Goal: Information Seeking & Learning: Learn about a topic

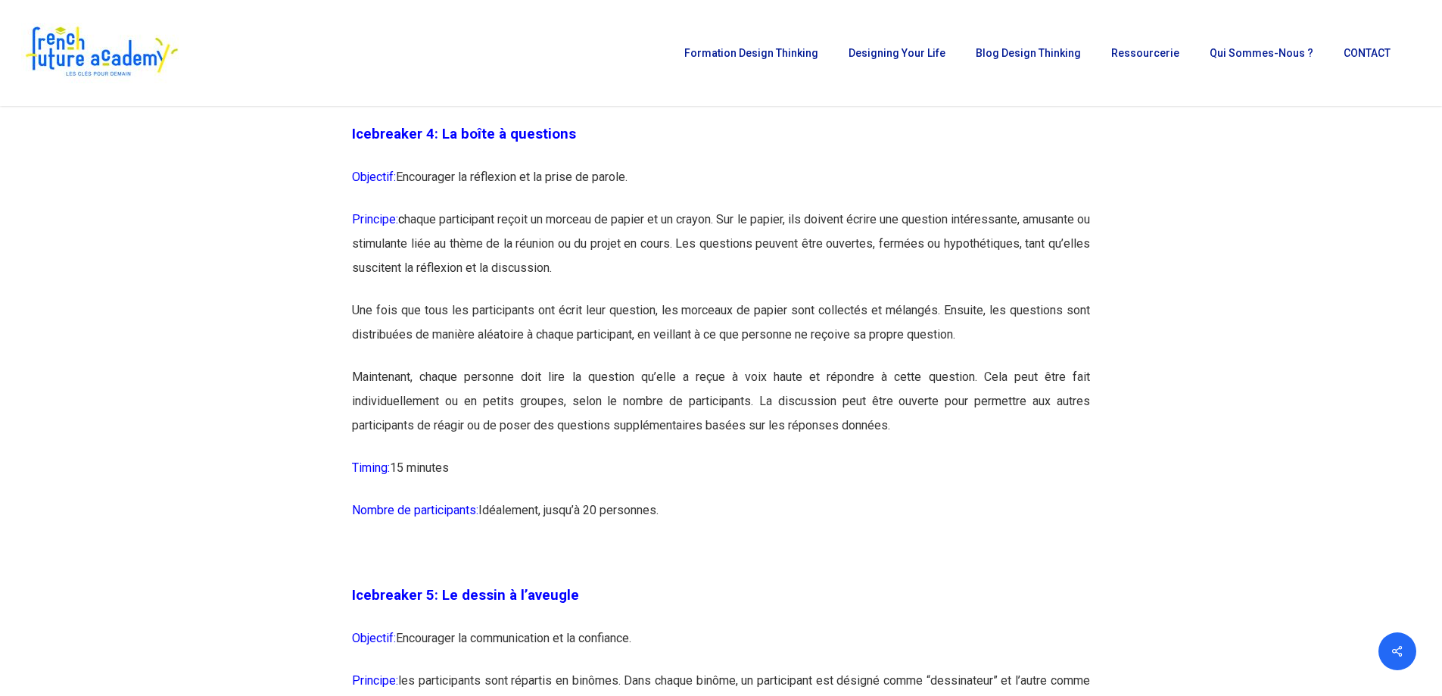
scroll to position [2271, 0]
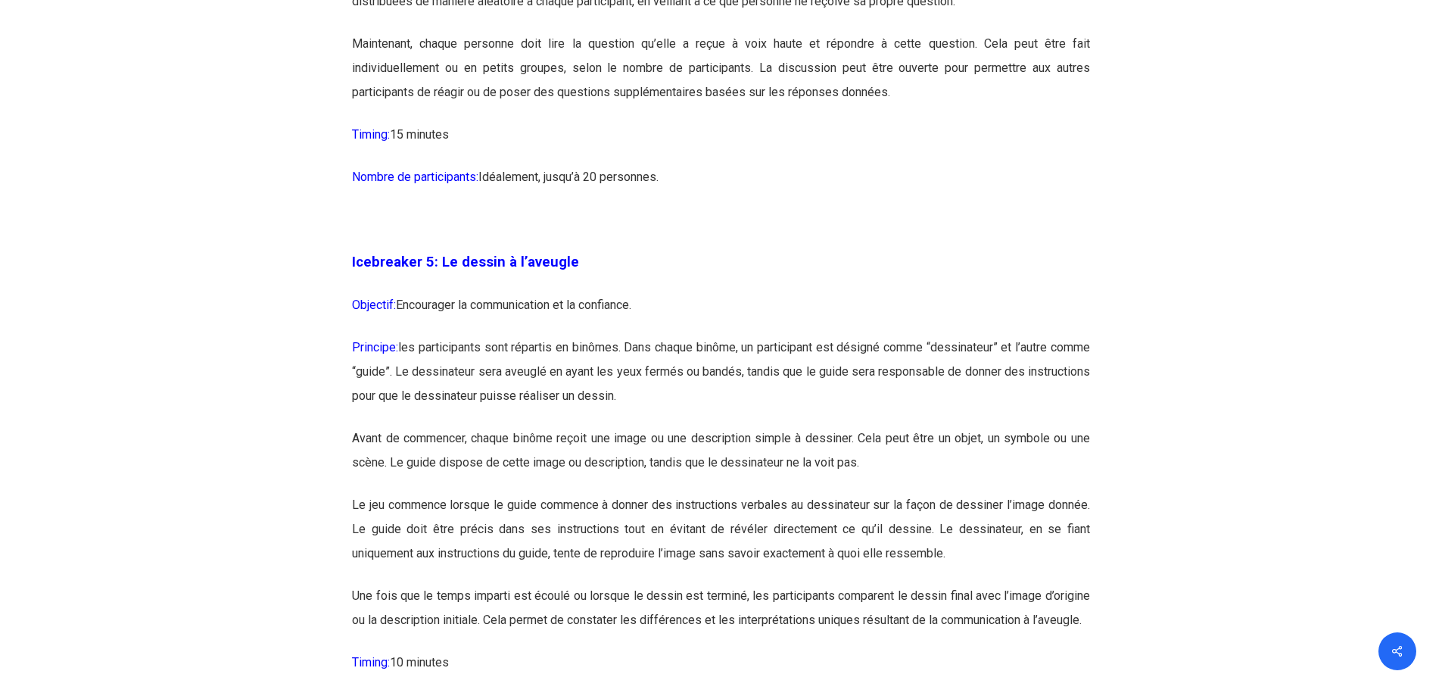
scroll to position [2725, 0]
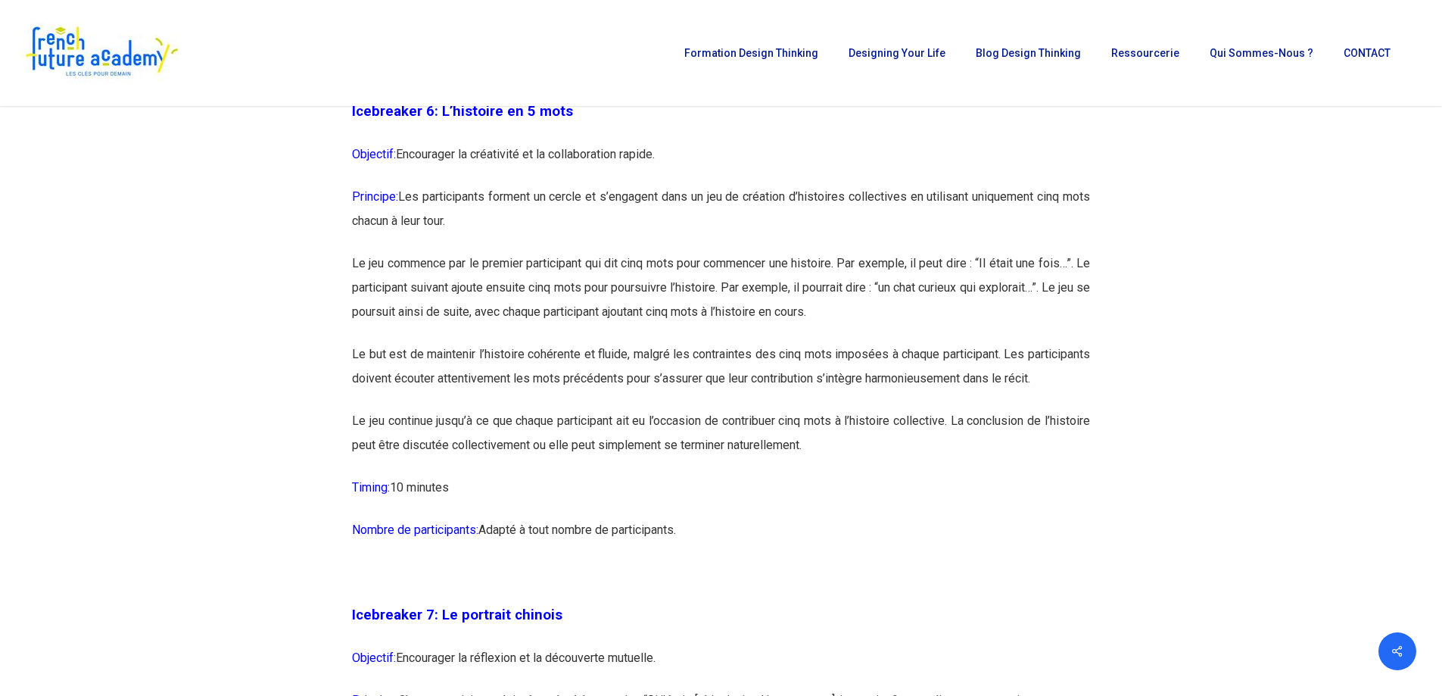
scroll to position [3331, 0]
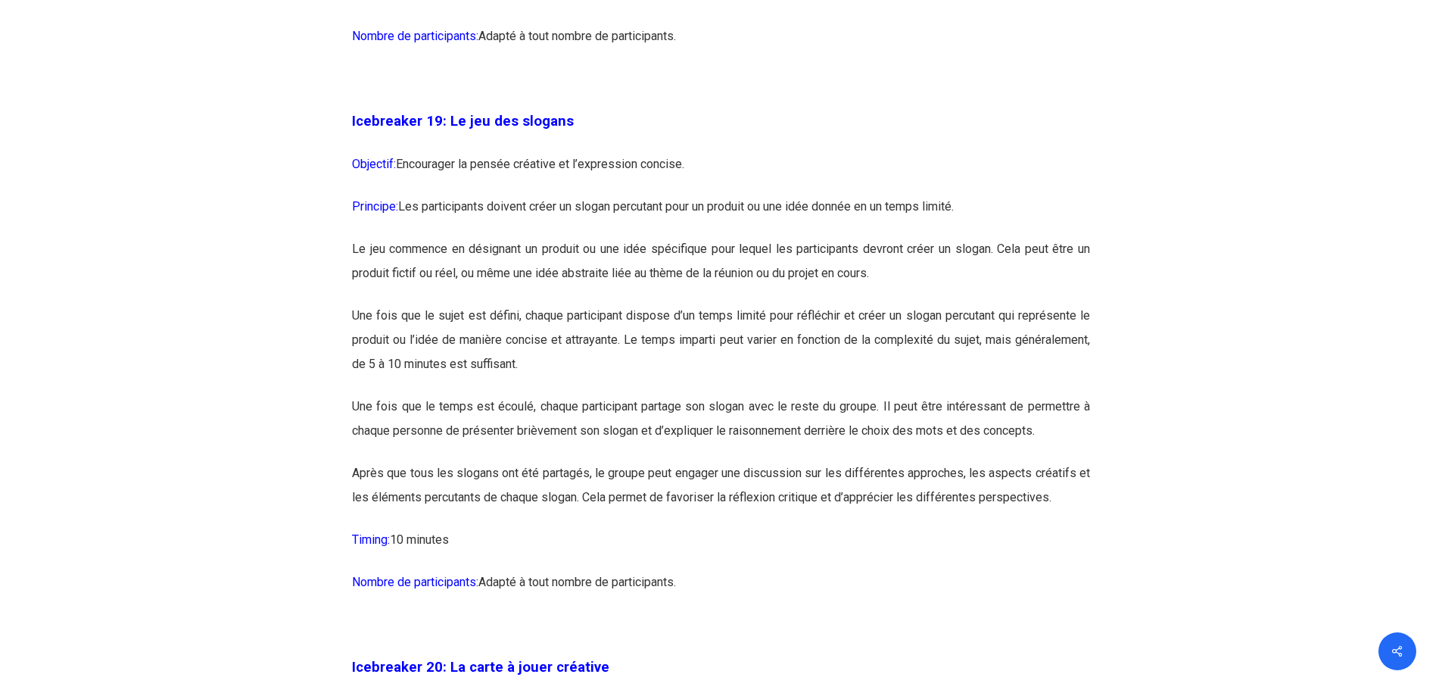
scroll to position [9691, 0]
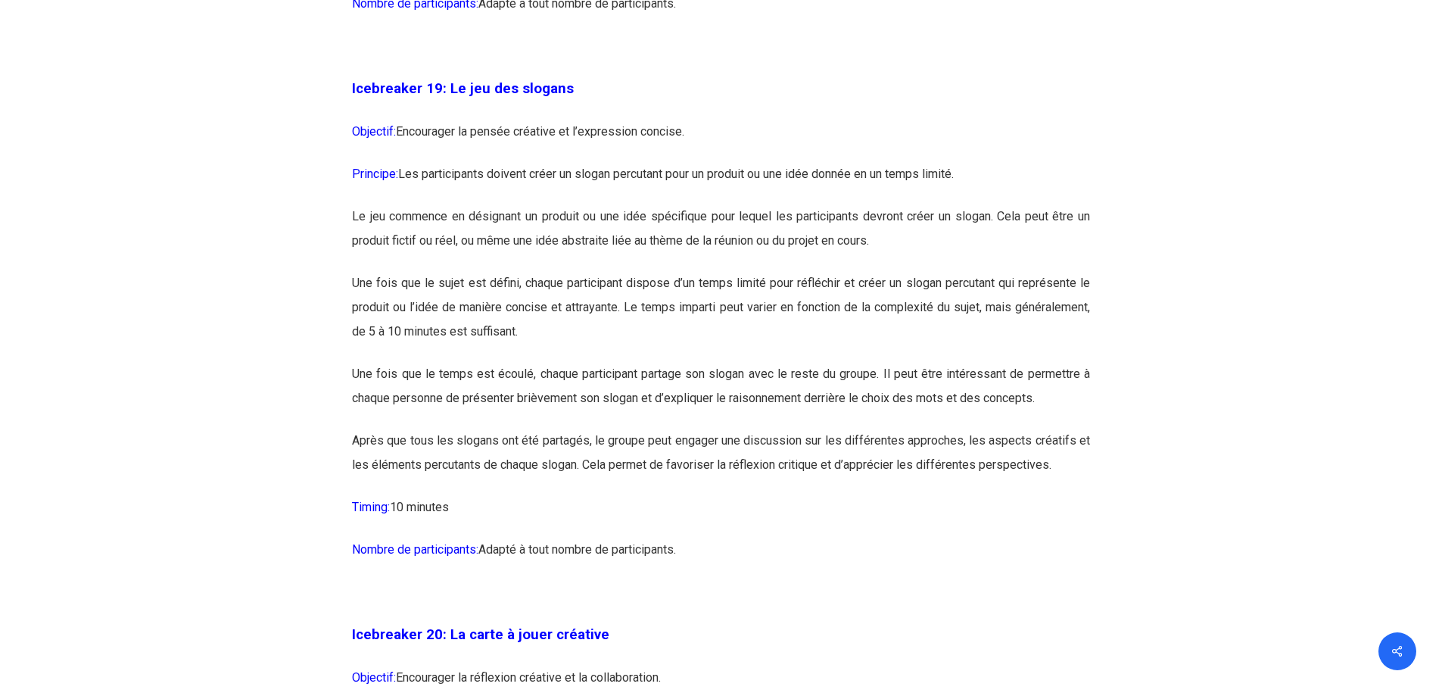
click at [701, 580] on p "Nombre de participants: Adapté à tout nombre de participants." at bounding box center [721, 559] width 738 height 42
click at [369, 97] on strong "Icebreaker 19: Le jeu des slogans" at bounding box center [463, 88] width 222 height 17
drag, startPoint x: 352, startPoint y: 132, endPoint x: 698, endPoint y: 605, distance: 586.2
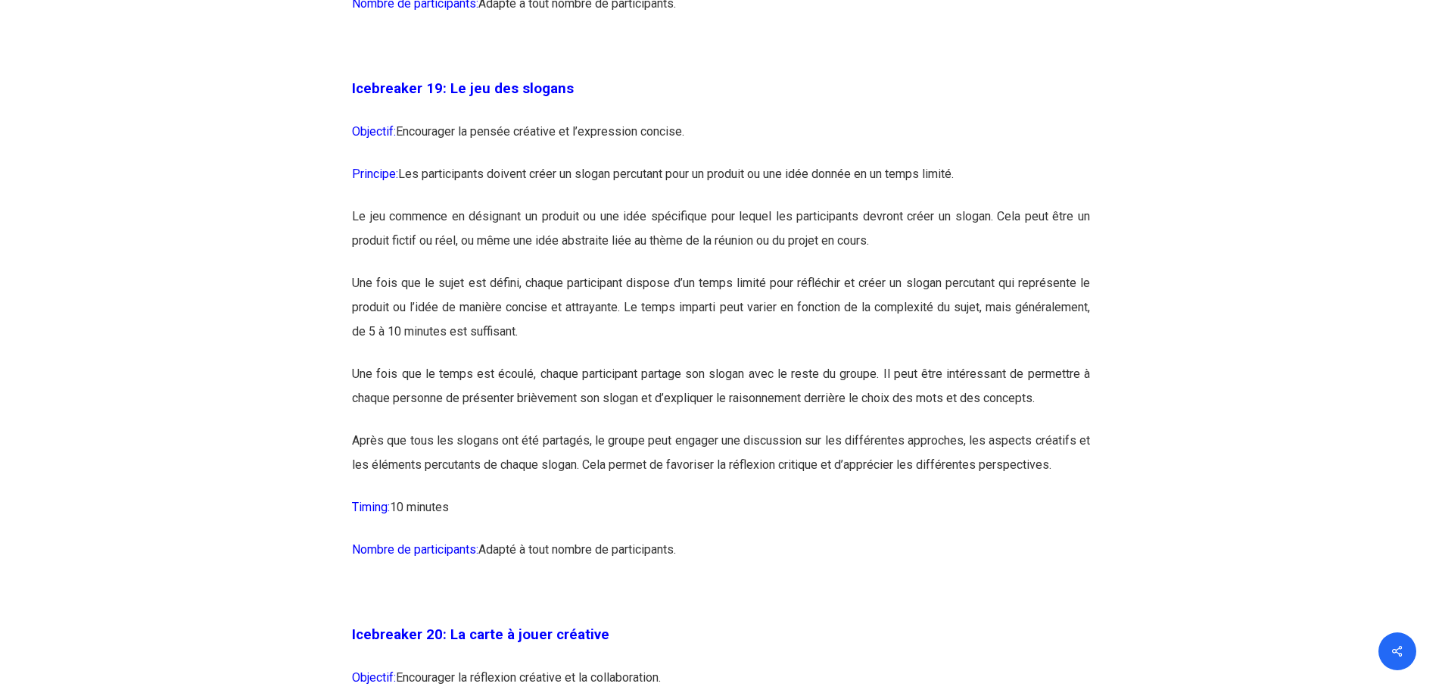
copy div "Loremipsum 77: Do sit ame consect Adipisci: Elitseddoe te incidi utlabore et d’…"
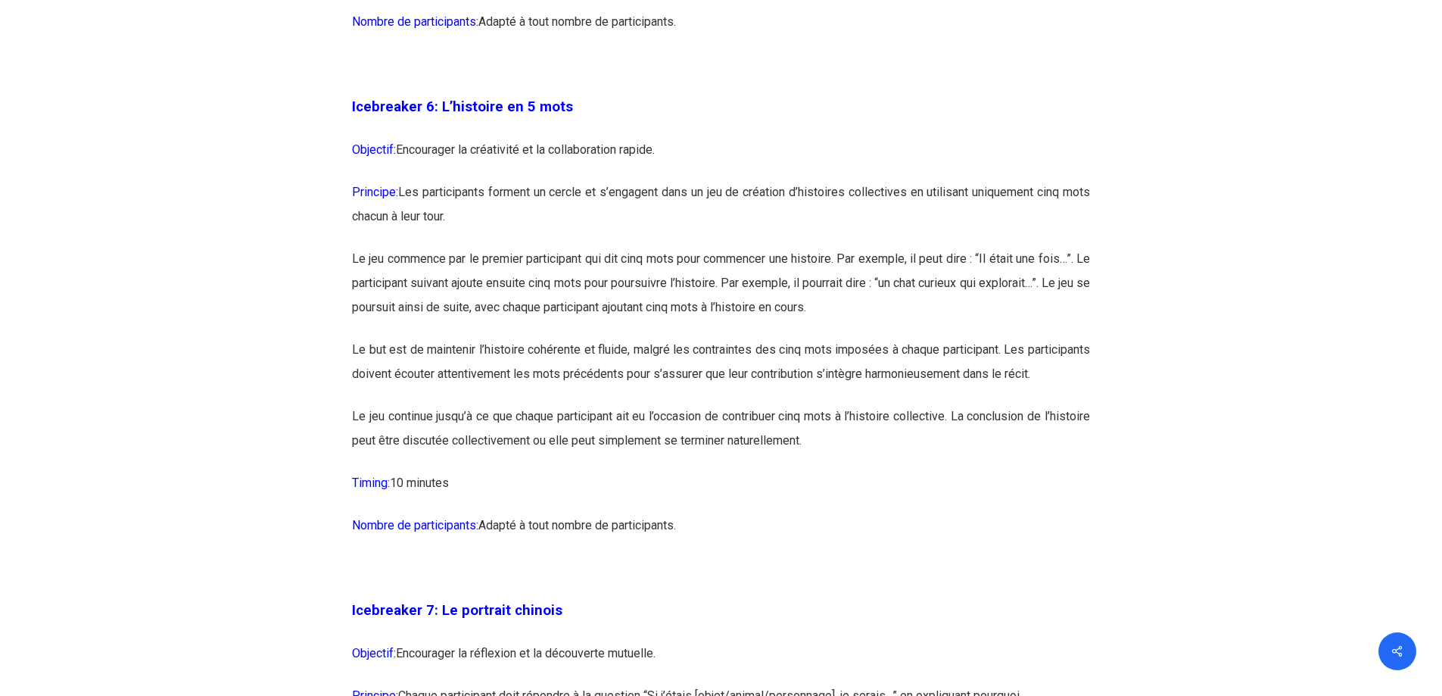
scroll to position [3331, 0]
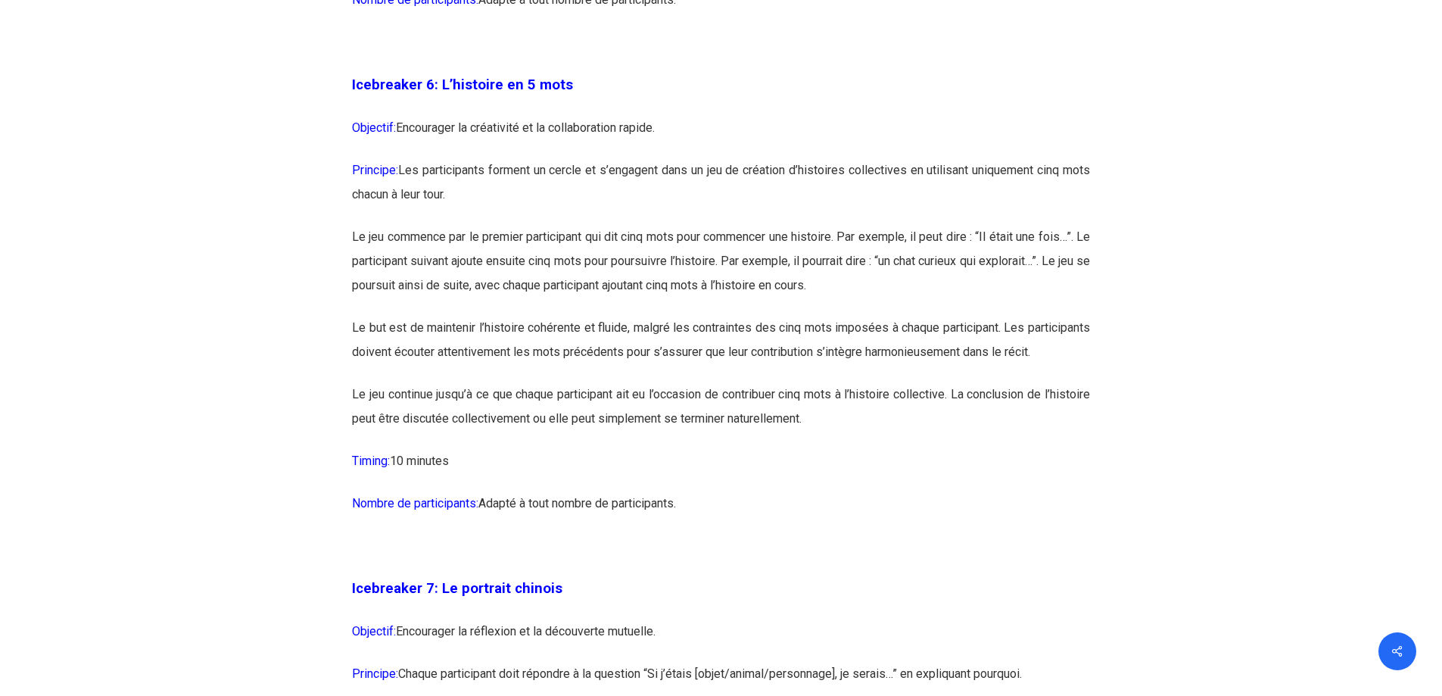
click at [353, 93] on span "Icebreaker 6: L’histoire en 5 mots" at bounding box center [462, 84] width 221 height 17
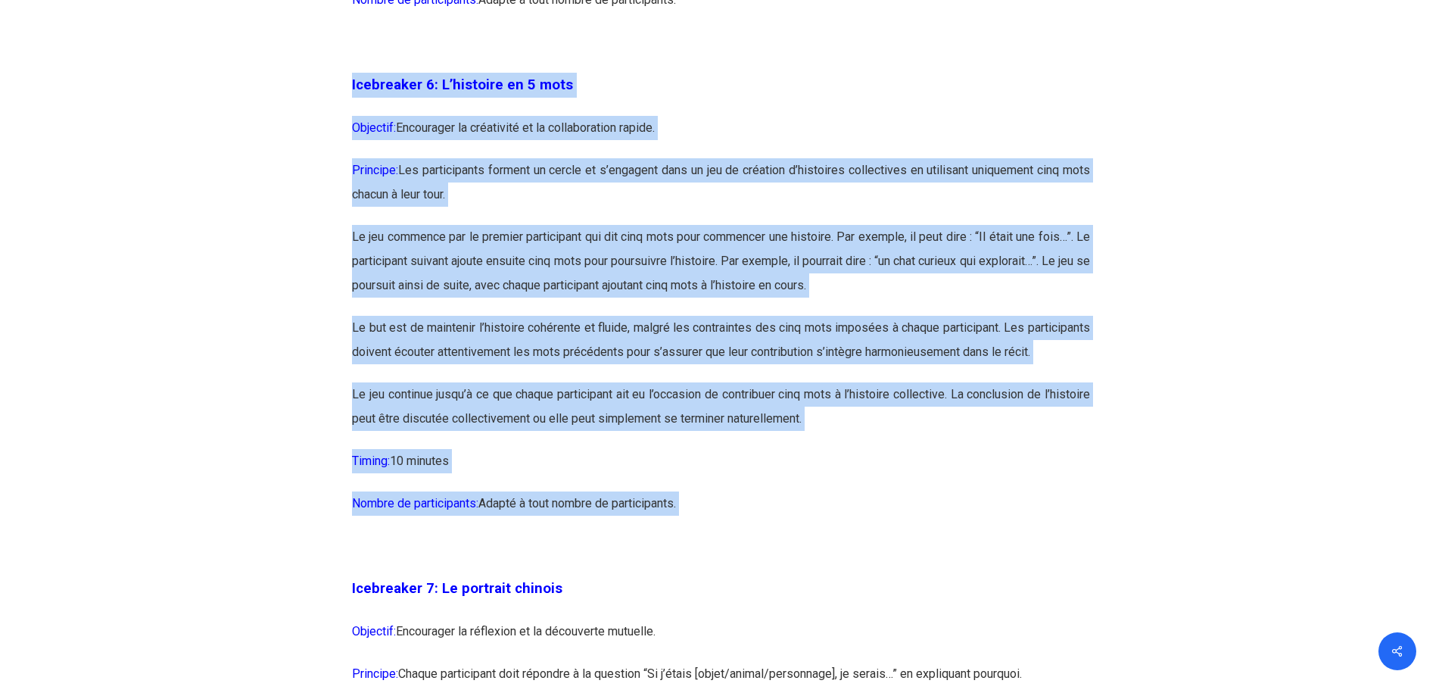
drag, startPoint x: 353, startPoint y: 105, endPoint x: 704, endPoint y: 569, distance: 582.0
copy div "Loremipsum 2: D’sitametc ad 9 elit Seddoeiu: Temporinci ut laboreetdo ma al eni…"
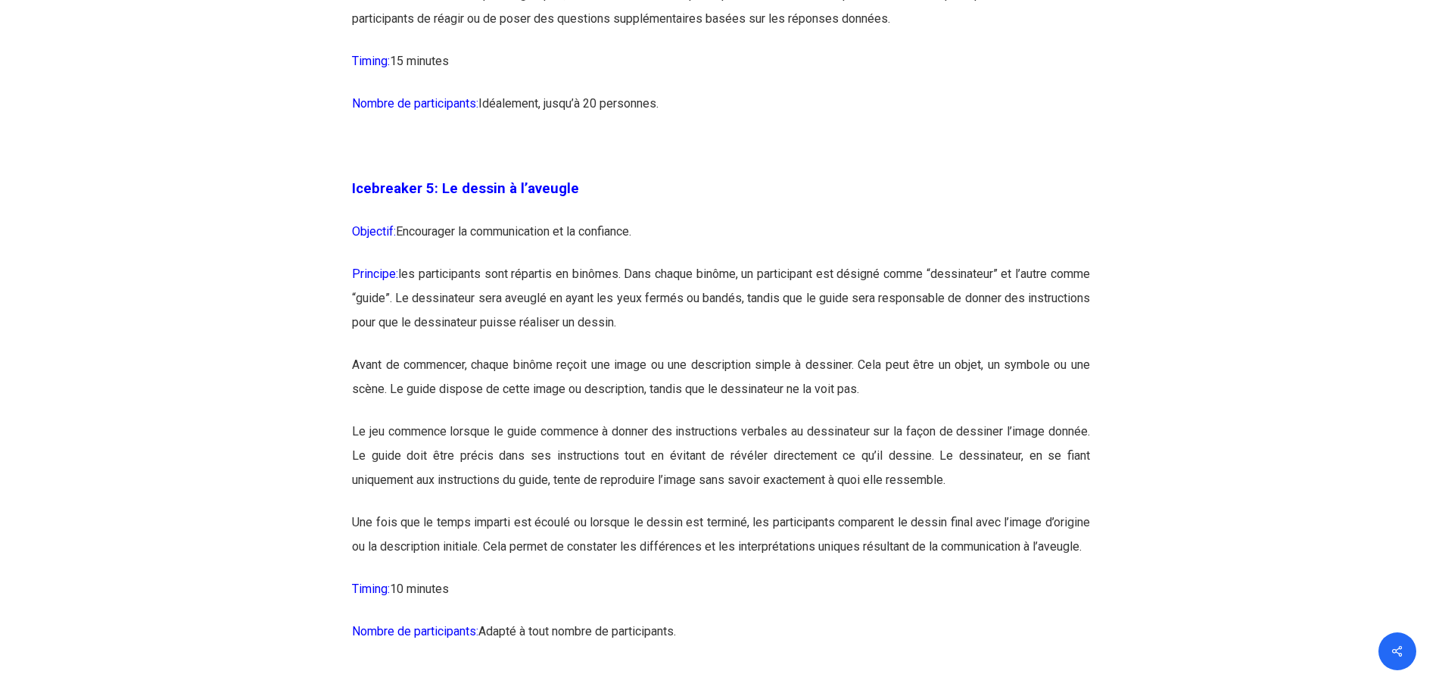
scroll to position [2725, 0]
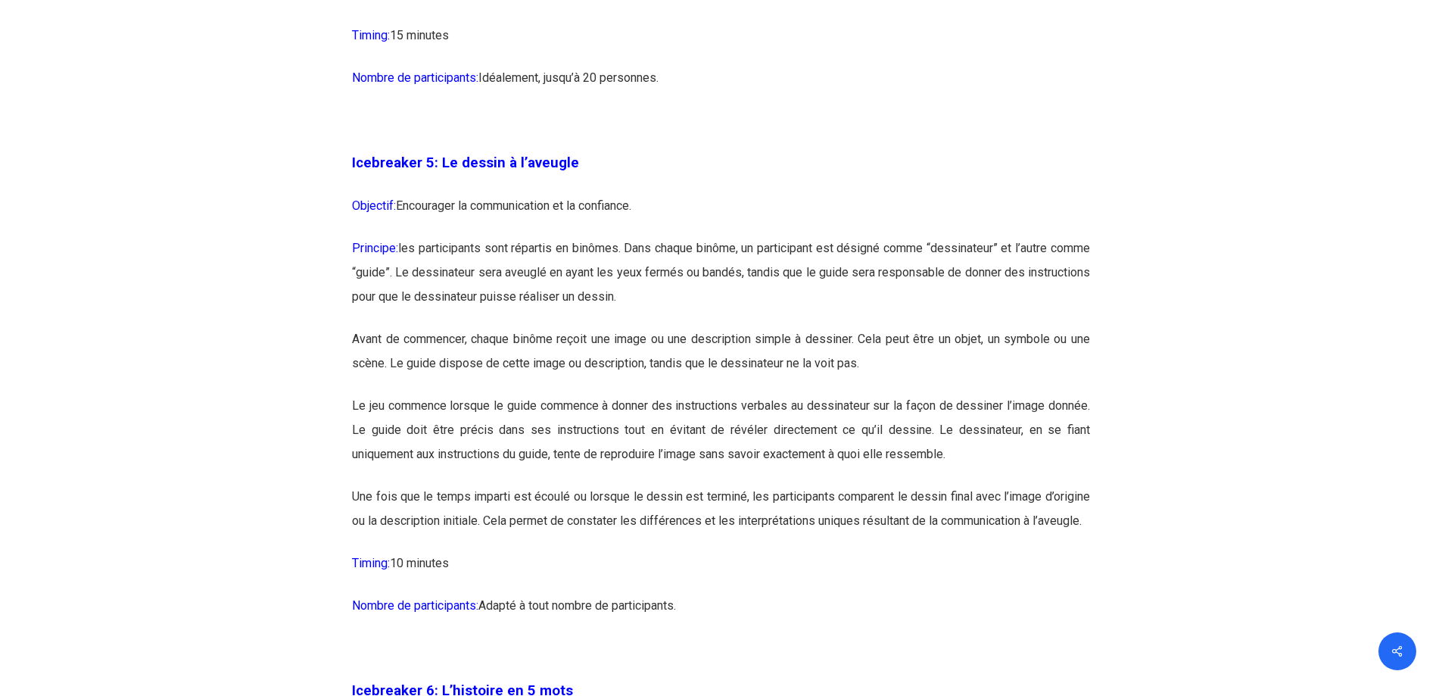
drag, startPoint x: 353, startPoint y: 163, endPoint x: 696, endPoint y: 643, distance: 589.9
copy div "Loremipsum 8: Do sitame c a’elitsed Doeiusmo: Temporinci ut laboreetdolor ma al…"
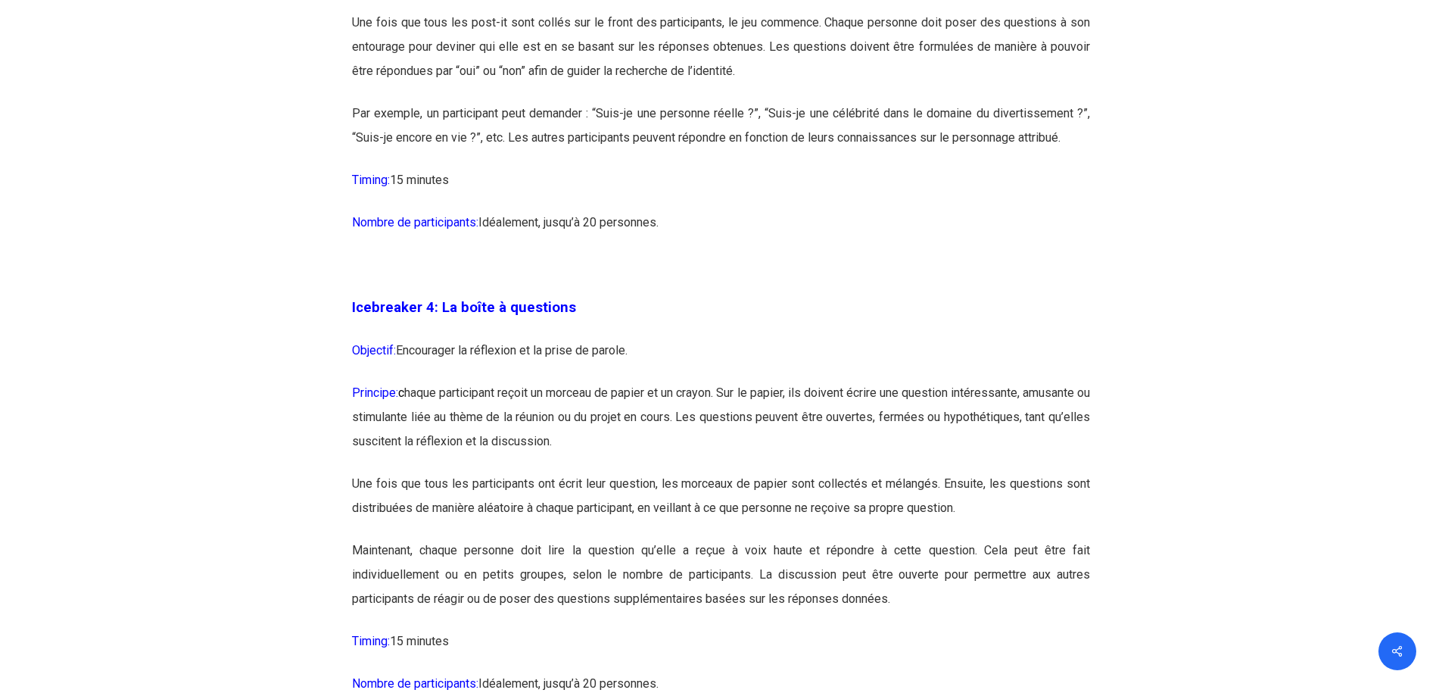
scroll to position [2196, 0]
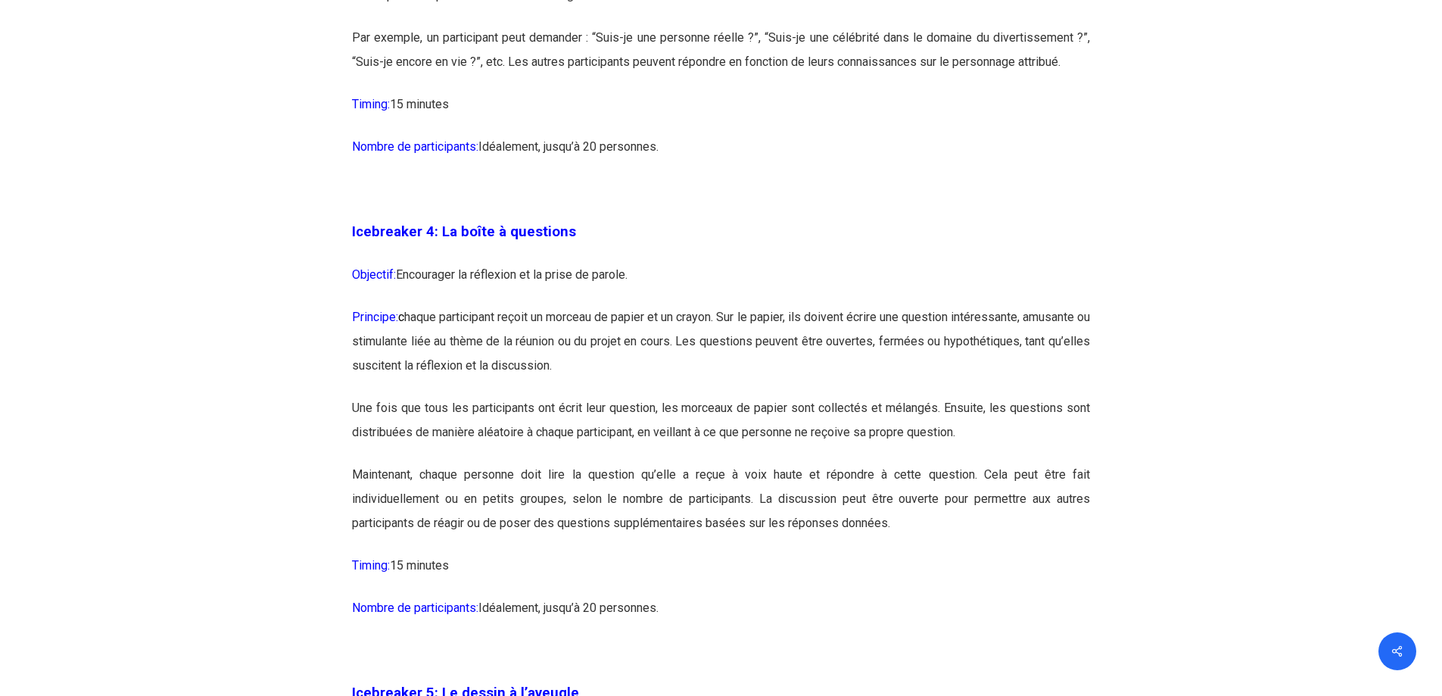
drag, startPoint x: 354, startPoint y: 232, endPoint x: 667, endPoint y: 628, distance: 504.4
copy div "Loremipsum 8: Do sitam c adipiscin Elitsedd: Eiusmodtem in utlaboree do ma aliq…"
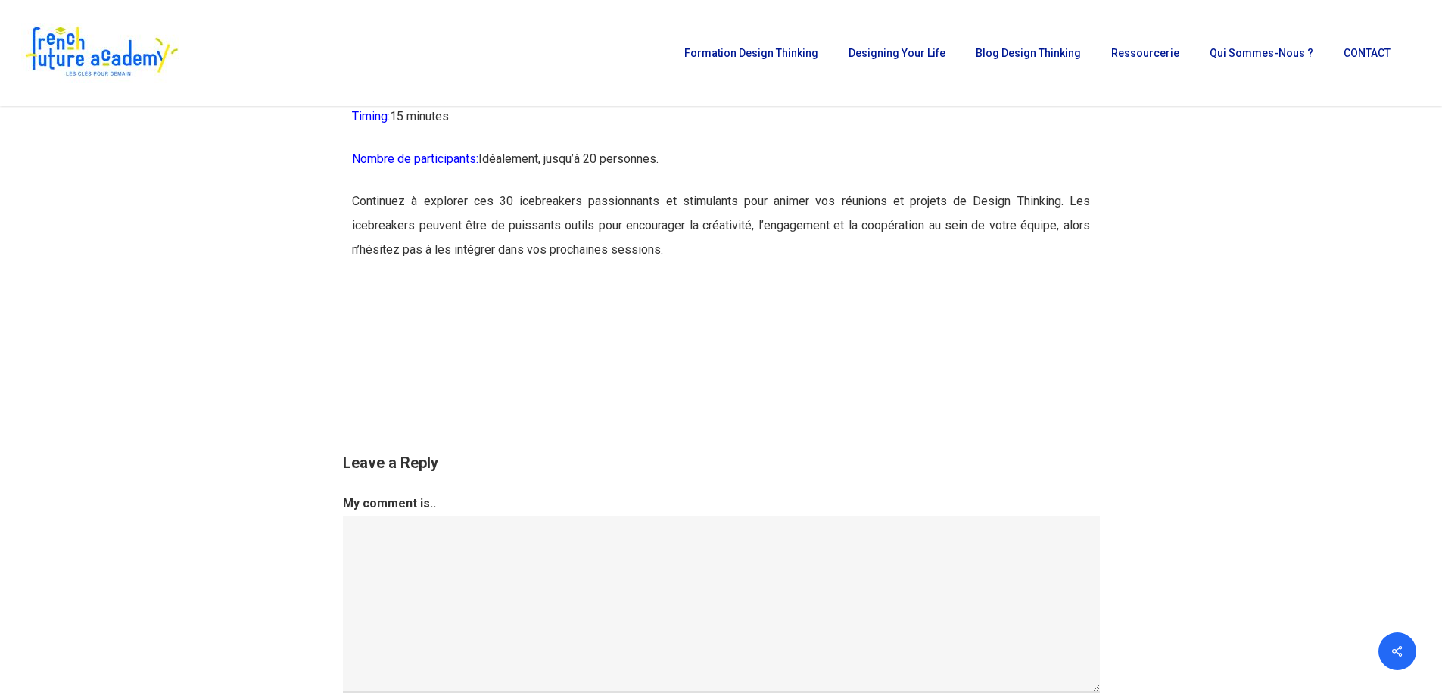
scroll to position [15444, 0]
